Goal: Complete application form

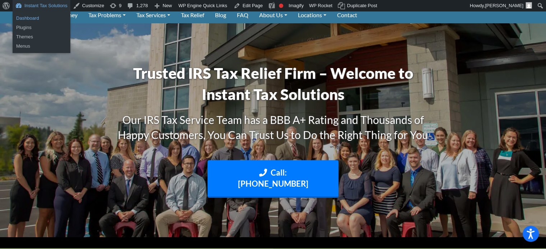
click at [35, 19] on link "Dashboard" at bounding box center [42, 18] width 58 height 9
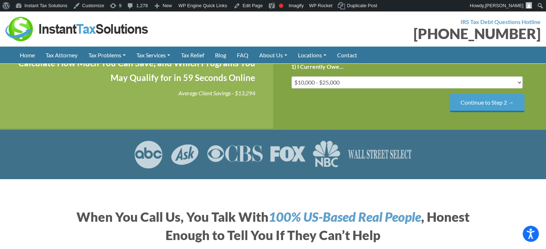
scroll to position [184, 0]
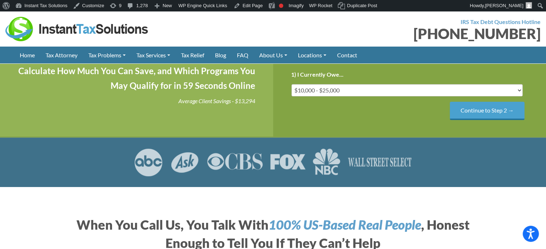
click at [482, 137] on div "Step 1 of 4 25% 1) I Currently Owe... Less than $10,000 $10,000 - $25,000 $25,0…" at bounding box center [409, 95] width 273 height 84
click at [480, 120] on input "Continue to Step 2 →" at bounding box center [486, 111] width 75 height 18
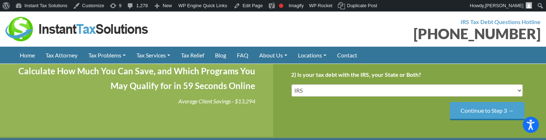
click at [479, 120] on input "Continue to Step 3 →" at bounding box center [486, 111] width 75 height 18
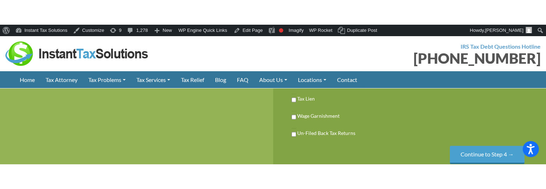
scroll to position [255, 0]
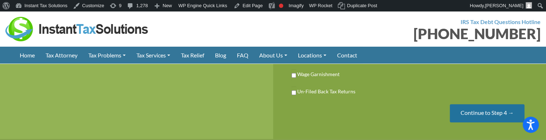
click at [472, 122] on input "Continue to Step 4 →" at bounding box center [486, 113] width 75 height 18
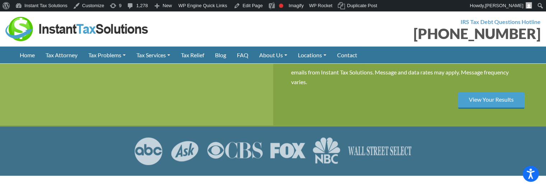
scroll to position [291, 0]
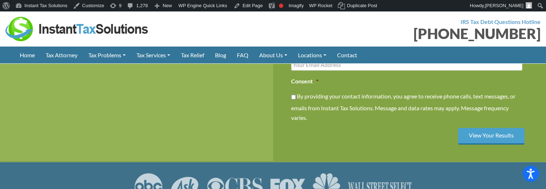
click at [0, 0] on input "Previous" at bounding box center [0, 0] width 0 height 0
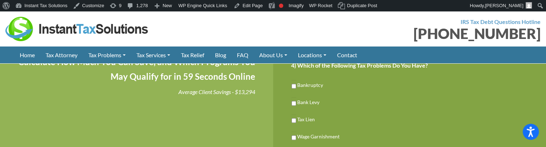
scroll to position [220, 0]
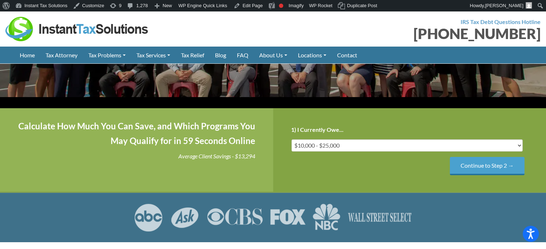
scroll to position [164, 0]
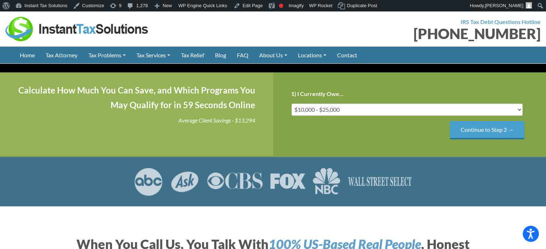
drag, startPoint x: 482, startPoint y: 151, endPoint x: 462, endPoint y: 157, distance: 20.9
click at [482, 140] on input "Continue to Step 2 →" at bounding box center [486, 130] width 75 height 18
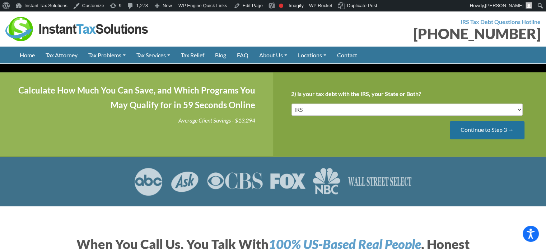
scroll to position [0, 0]
click at [473, 140] on input "Continue to Step 3 →" at bounding box center [486, 130] width 75 height 18
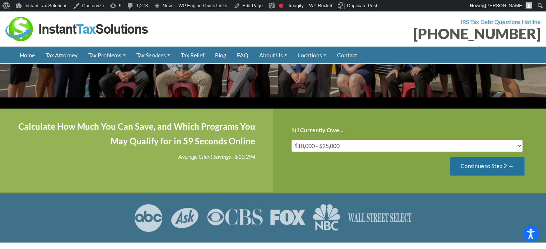
click at [479, 176] on input "Continue to Step 2 →" at bounding box center [486, 166] width 75 height 18
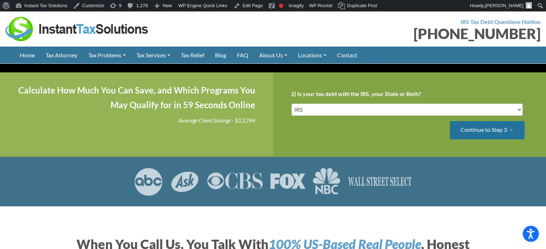
click at [459, 140] on input "Continue to Step 3 →" at bounding box center [486, 130] width 75 height 18
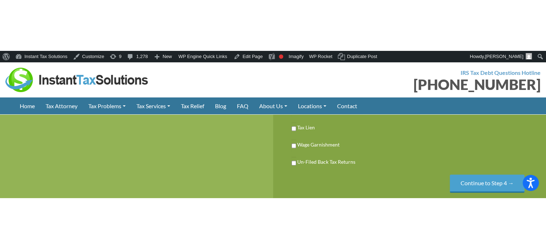
scroll to position [236, 0]
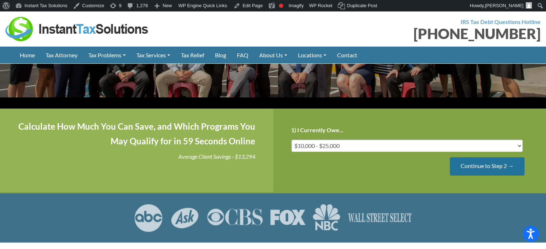
click at [496, 176] on input "Continue to Step 2 →" at bounding box center [486, 166] width 75 height 18
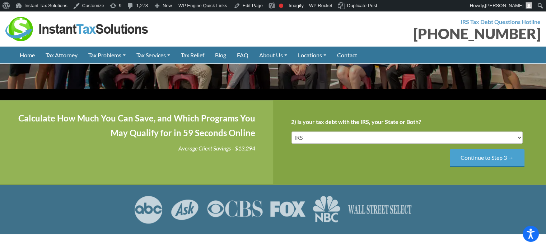
scroll to position [128, 0]
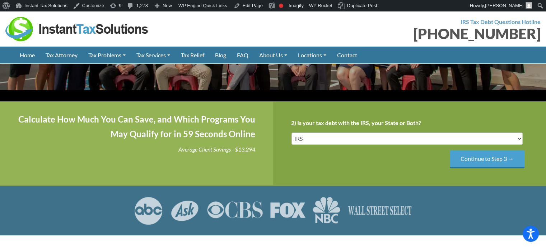
scroll to position [128, 0]
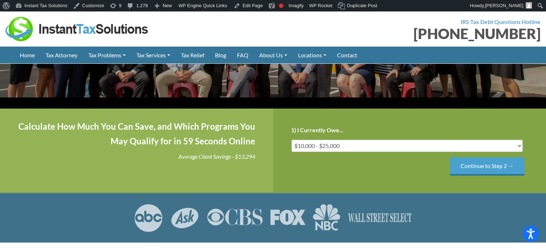
click at [465, 176] on input "Continue to Step 2 →" at bounding box center [486, 166] width 75 height 18
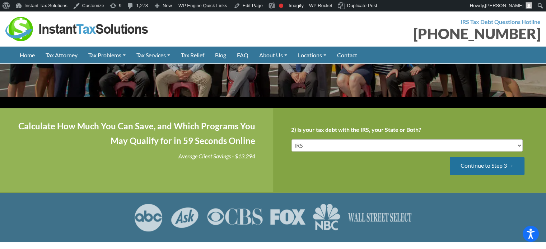
click at [494, 175] on input "Continue to Step 3 →" at bounding box center [486, 166] width 75 height 18
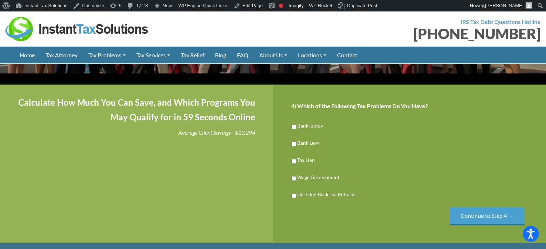
scroll to position [164, 0]
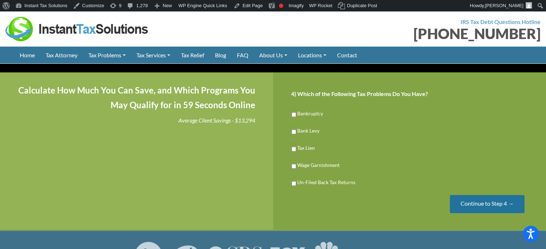
click at [482, 208] on input "Continue to Step 4 →" at bounding box center [486, 204] width 75 height 18
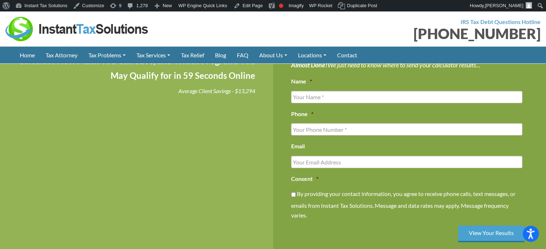
scroll to position [236, 0]
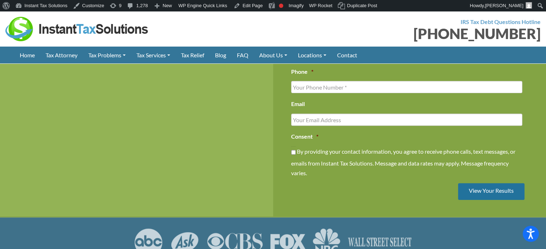
click at [478, 200] on input "View Your Results" at bounding box center [491, 191] width 66 height 17
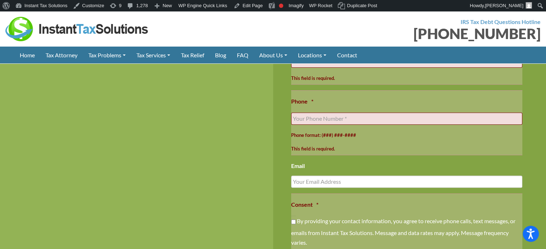
scroll to position [410, 0]
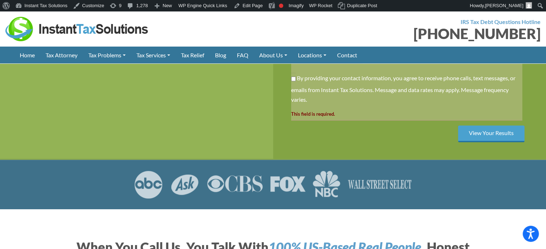
click at [0, 0] on input "Previous" at bounding box center [0, 0] width 0 height 0
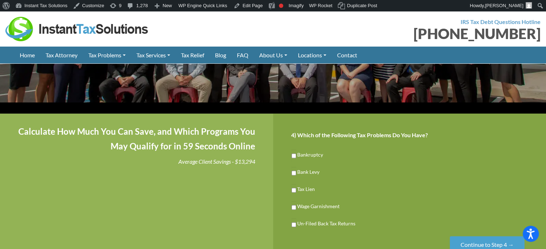
scroll to position [195, 0]
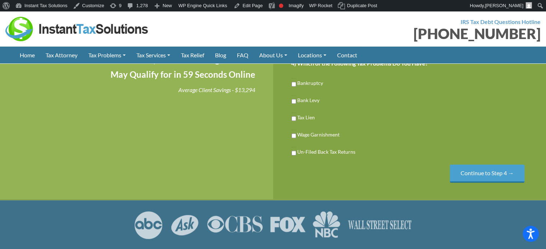
click at [0, 0] on input "Previous" at bounding box center [0, 0] width 0 height 0
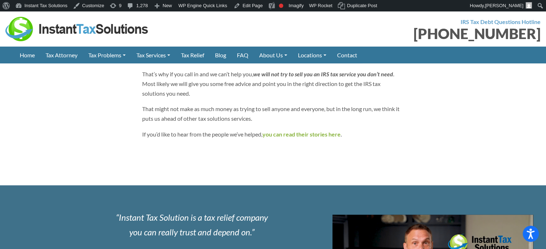
scroll to position [610, 0]
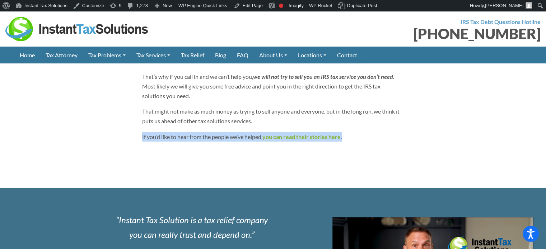
drag, startPoint x: 130, startPoint y: 152, endPoint x: 367, endPoint y: 151, distance: 237.4
click at [395, 142] on p "If you’d like to hear from the people we’ve helped, you can read their stories …" at bounding box center [273, 137] width 262 height 10
drag, startPoint x: 133, startPoint y: 152, endPoint x: 359, endPoint y: 152, distance: 226.0
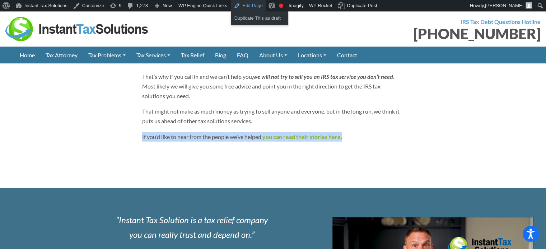
click at [243, 3] on link "Edit Page" at bounding box center [248, 5] width 35 height 11
click at [380, 142] on p "If you’d like to hear from the people we’ve helped, you can read their stories …" at bounding box center [273, 137] width 262 height 10
